Goal: Task Accomplishment & Management: Manage account settings

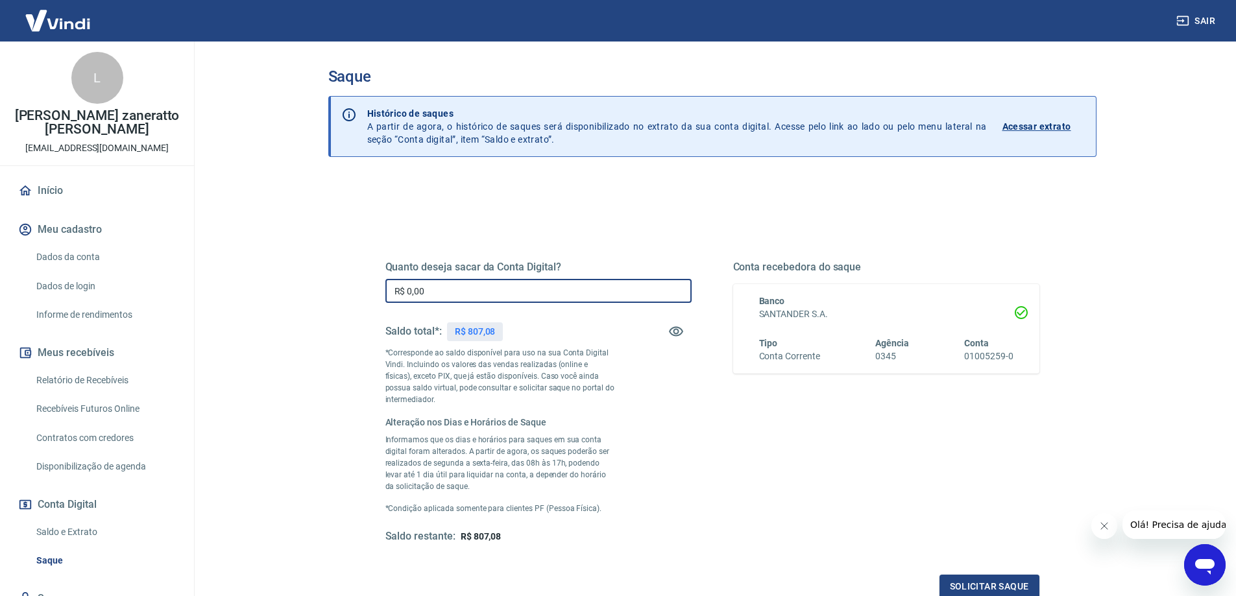
drag, startPoint x: 480, startPoint y: 295, endPoint x: 355, endPoint y: 299, distance: 124.6
click at [355, 299] on div "Quanto deseja sacar da Conta Digital? R$ 0,00 ​ Saldo total*: R$ 807,08 *Corres…" at bounding box center [712, 409] width 716 height 411
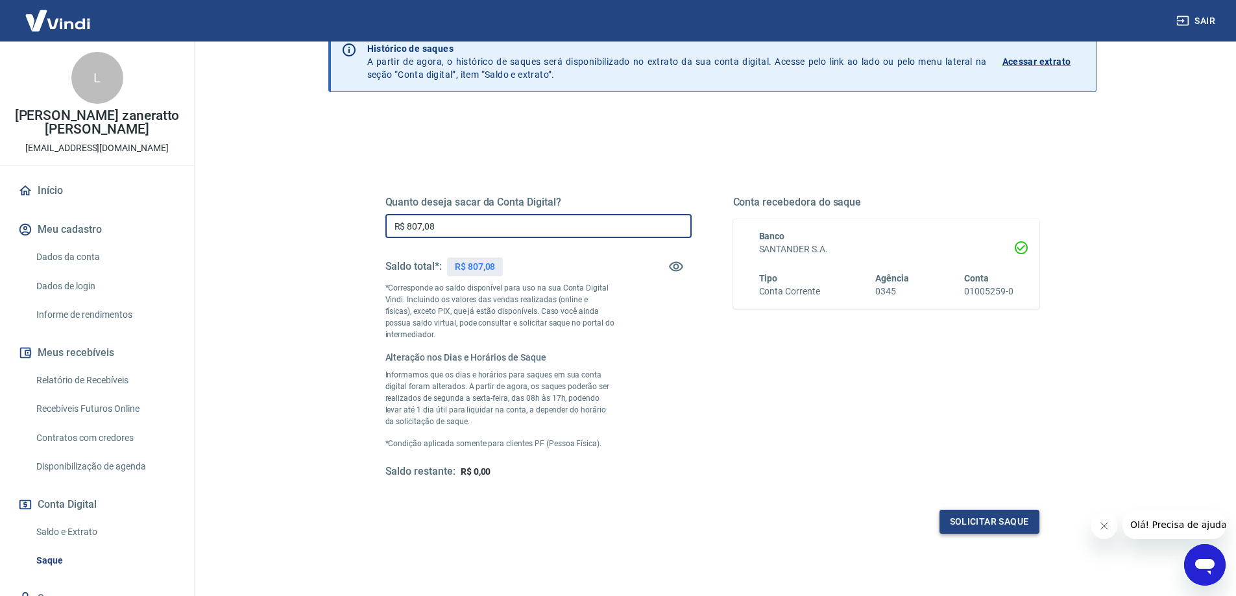
type input "R$ 807,08"
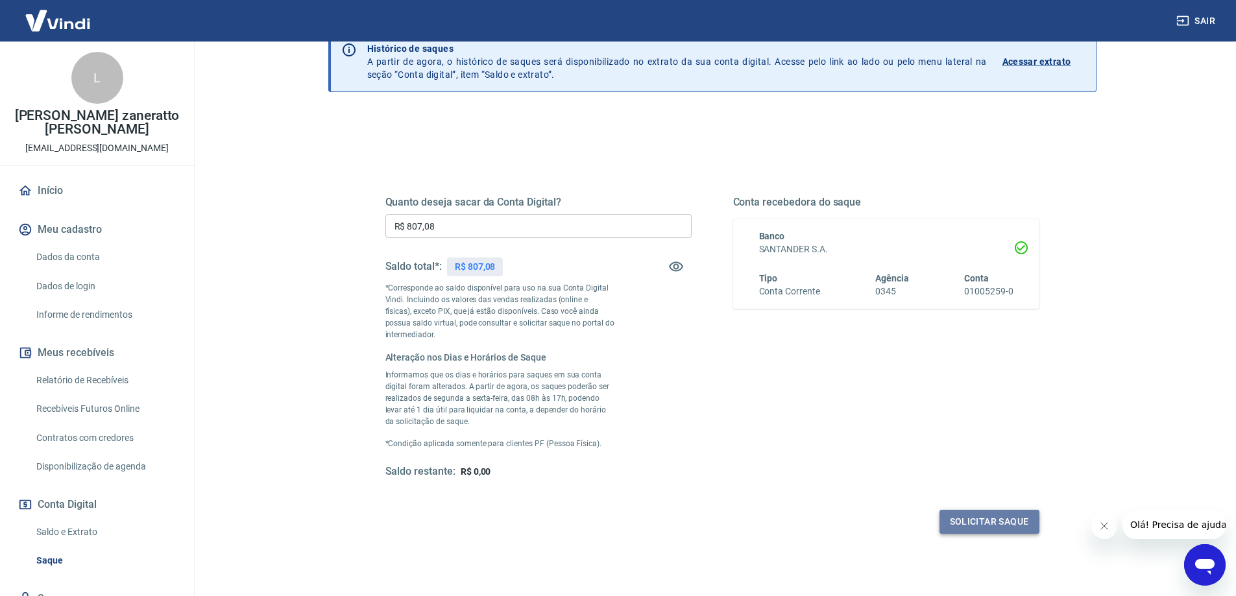
click at [996, 520] on button "Solicitar saque" at bounding box center [990, 522] width 100 height 24
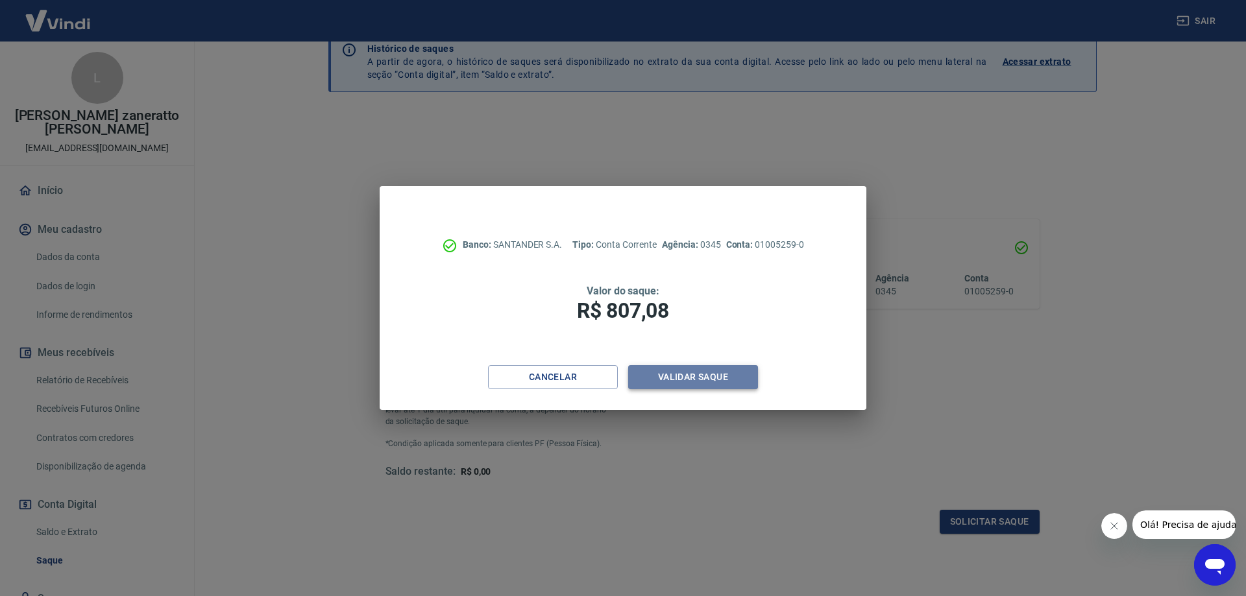
click at [661, 382] on button "Validar saque" at bounding box center [693, 377] width 130 height 24
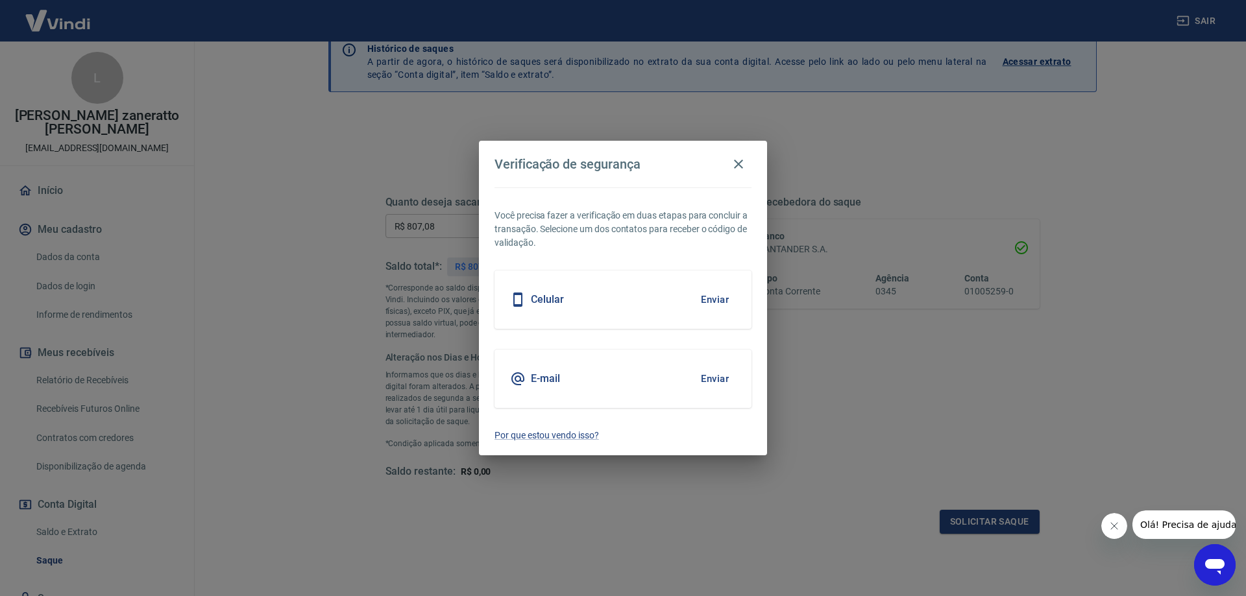
click at [715, 376] on button "Enviar" at bounding box center [715, 378] width 42 height 27
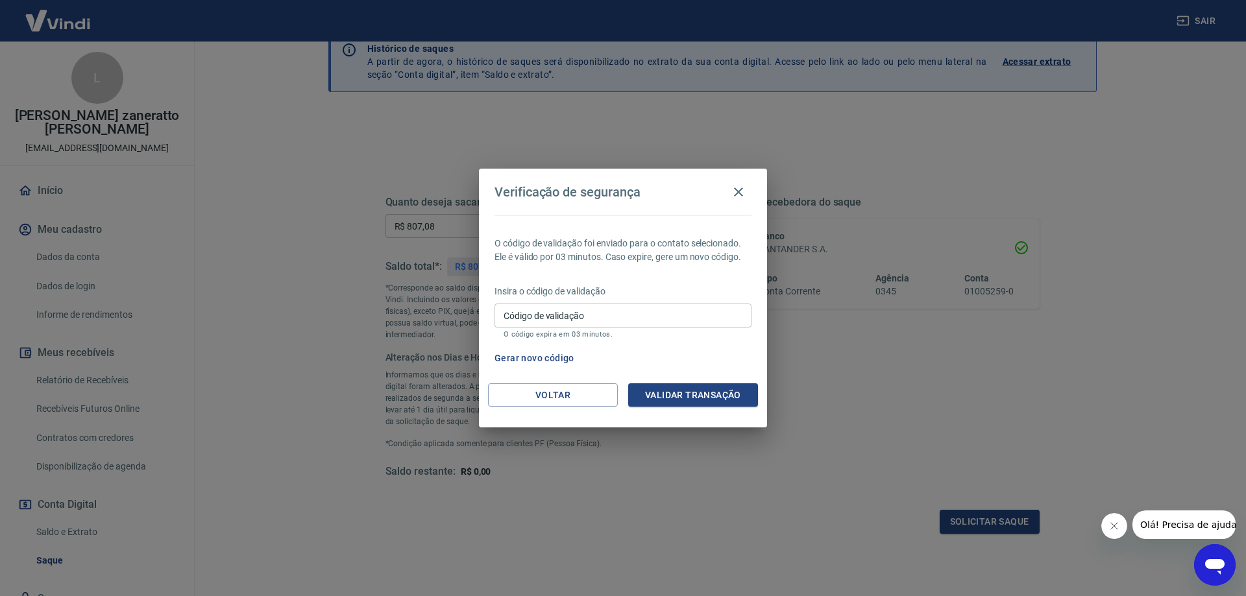
click at [607, 325] on input "Código de validação" at bounding box center [623, 316] width 257 height 24
type input "547430"
click at [657, 396] on button "Validar transação" at bounding box center [693, 396] width 130 height 24
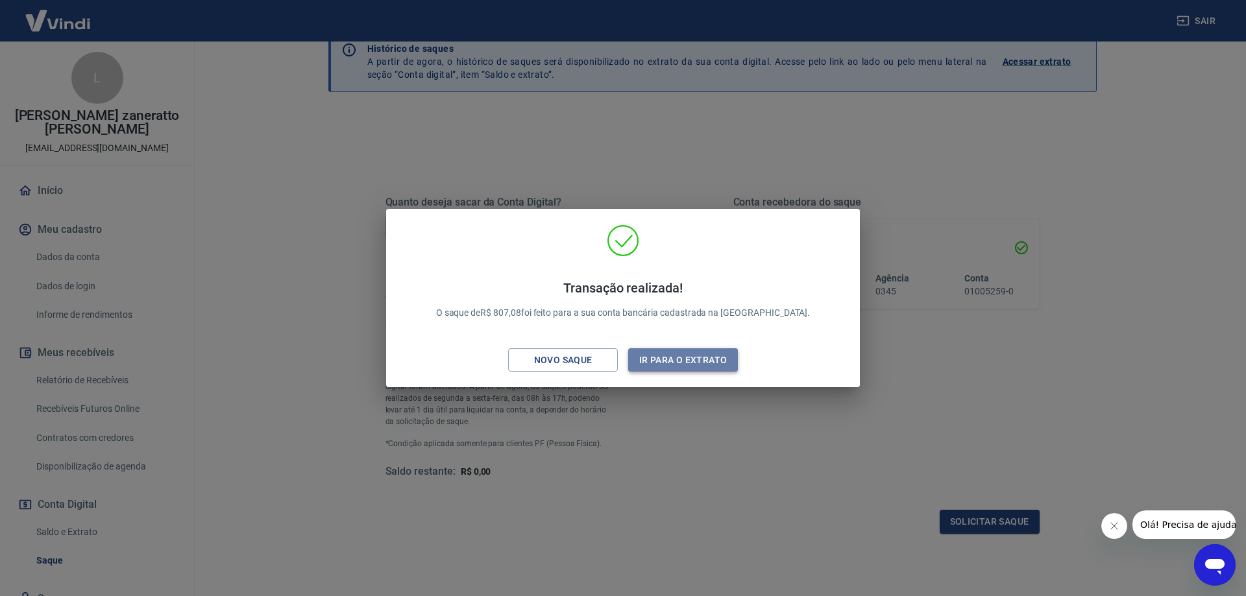
click at [648, 359] on button "Ir para o extrato" at bounding box center [683, 360] width 110 height 24
